Goal: Go to known website: Go to known website

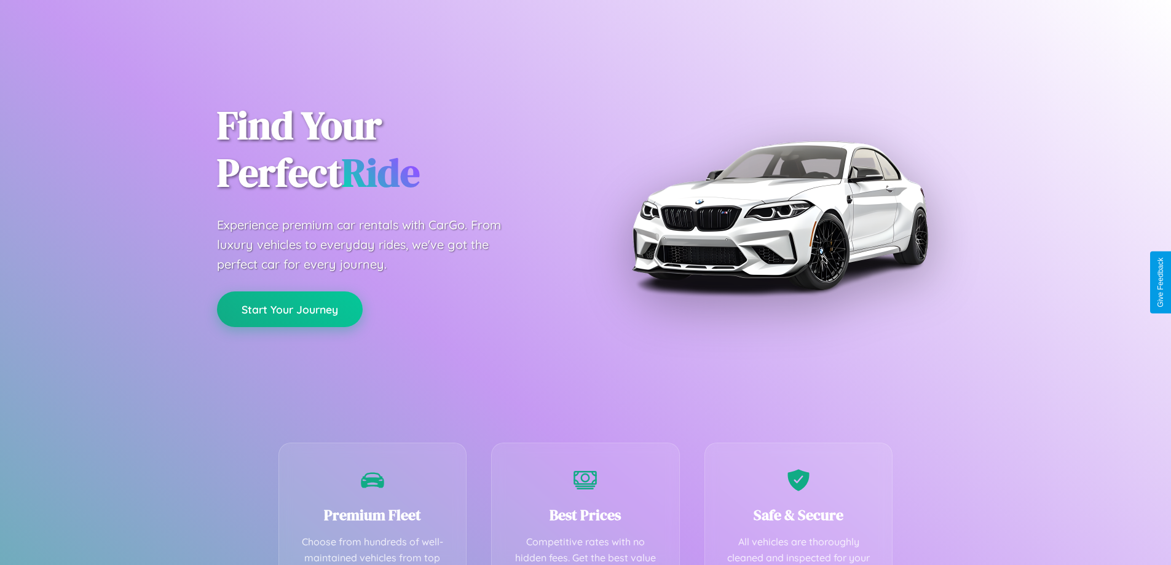
click at [290, 310] on button "Start Your Journey" at bounding box center [290, 309] width 146 height 36
click at [290, 309] on button "Start Your Journey" at bounding box center [290, 309] width 146 height 36
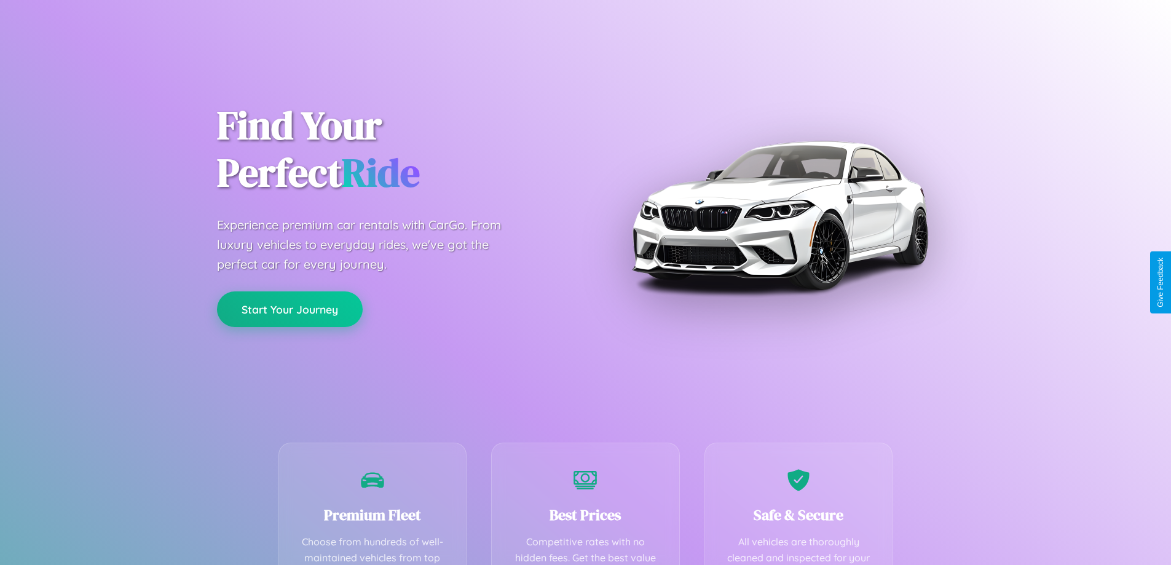
click at [290, 309] on button "Start Your Journey" at bounding box center [290, 309] width 146 height 36
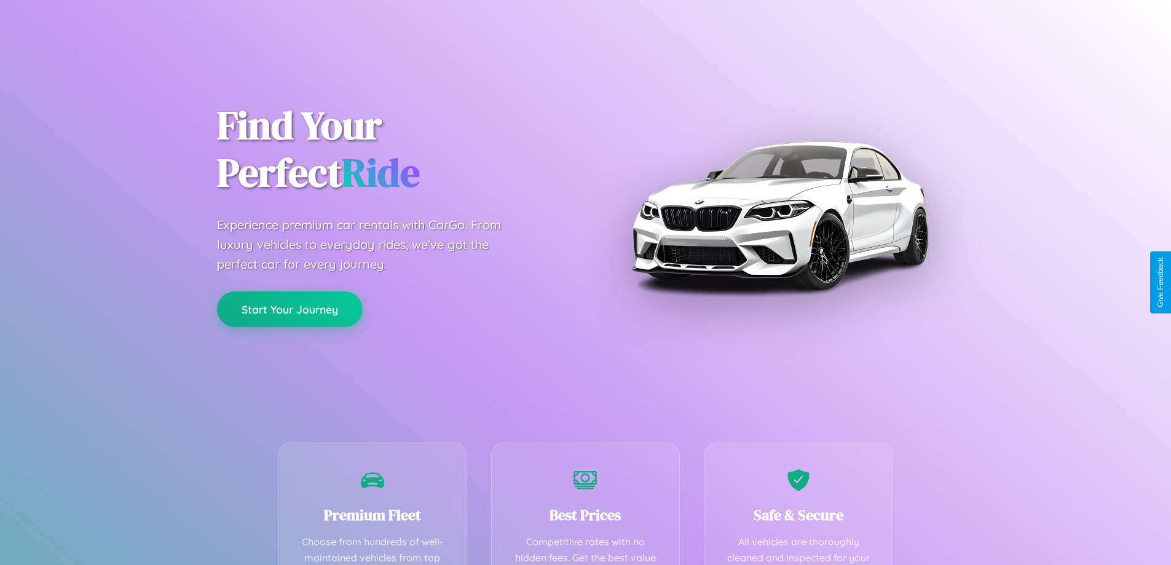
click at [290, 309] on button "Start Your Journey" at bounding box center [290, 309] width 146 height 36
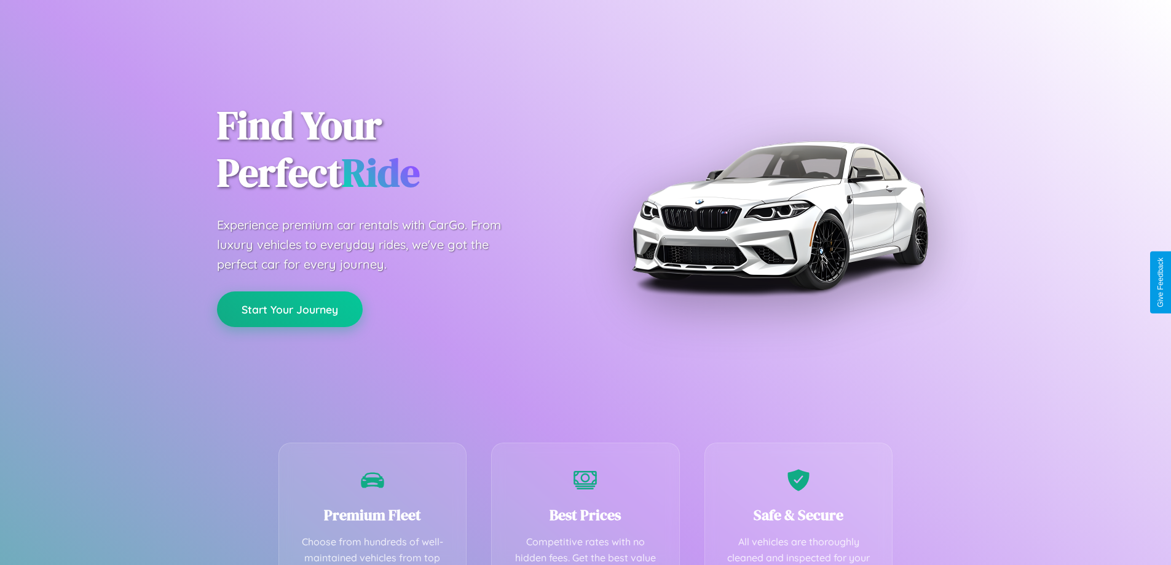
click at [290, 309] on button "Start Your Journey" at bounding box center [290, 309] width 146 height 36
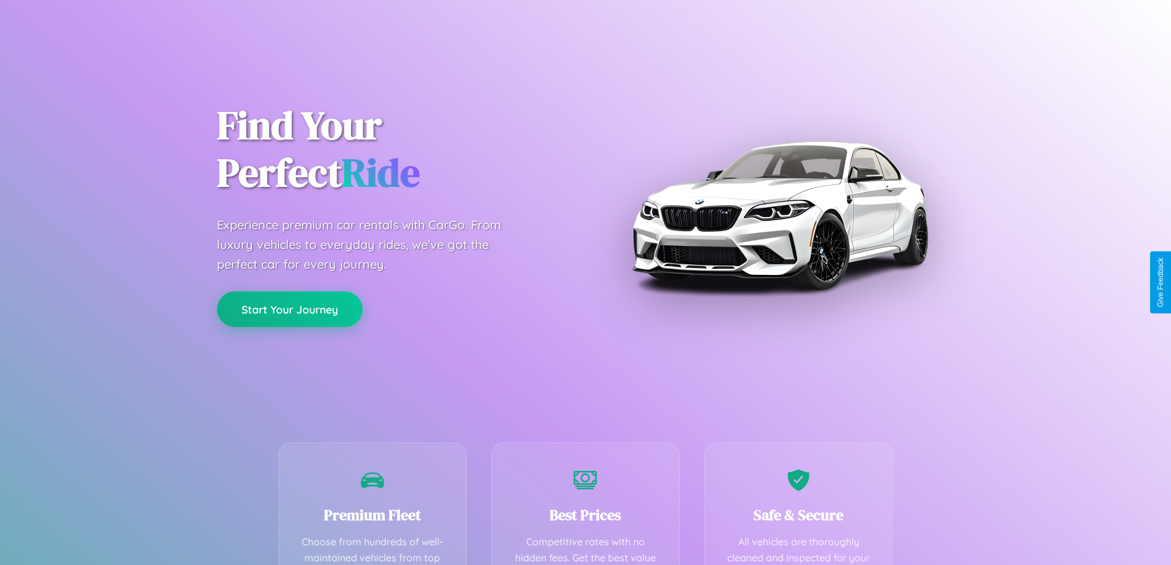
click at [290, 309] on button "Start Your Journey" at bounding box center [290, 309] width 146 height 36
